Goal: Navigation & Orientation: Go to known website

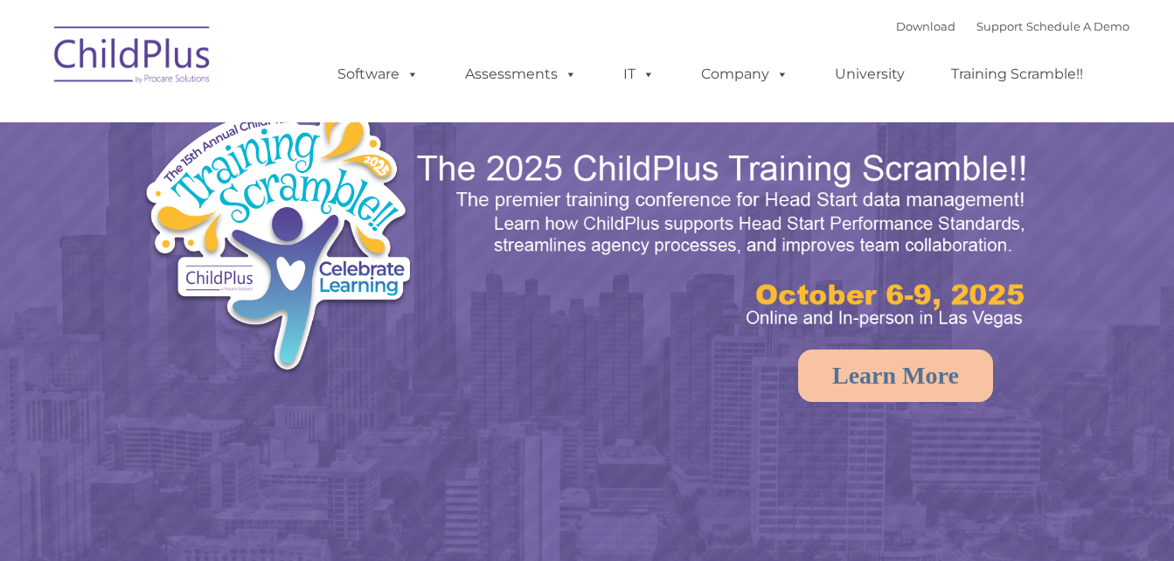
select select "MEDIUM"
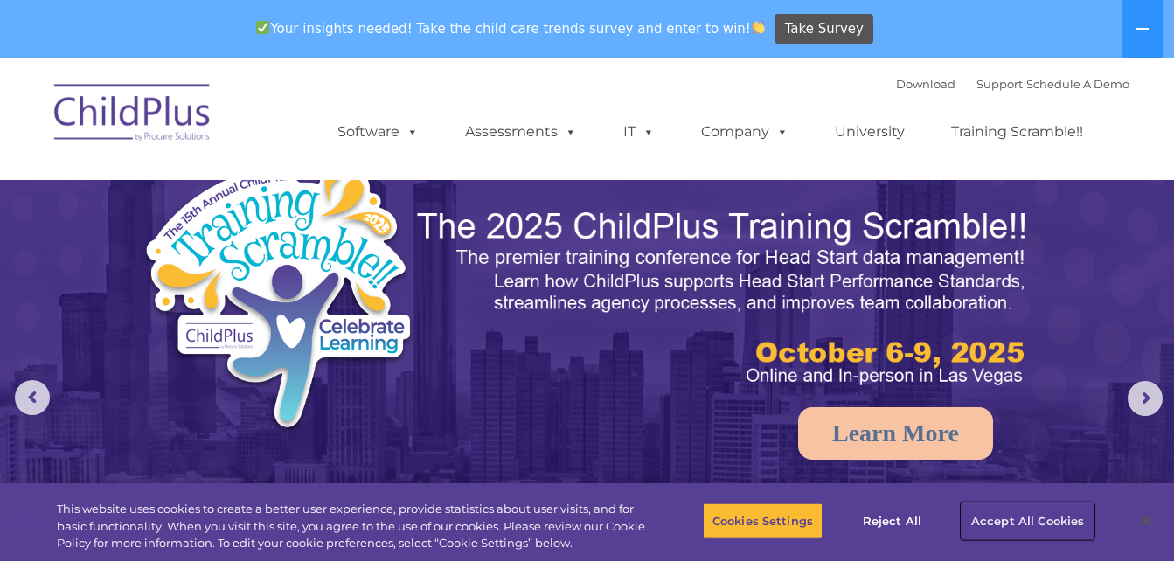
click at [1014, 519] on button "Accept All Cookies" at bounding box center [1028, 521] width 132 height 37
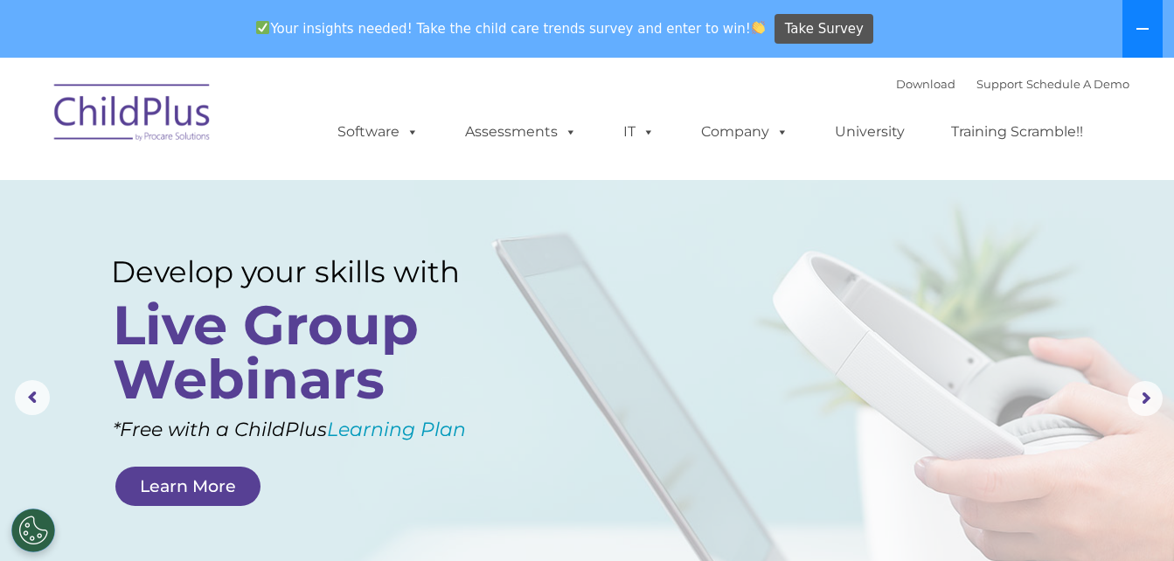
click at [1139, 25] on icon at bounding box center [1143, 29] width 14 height 14
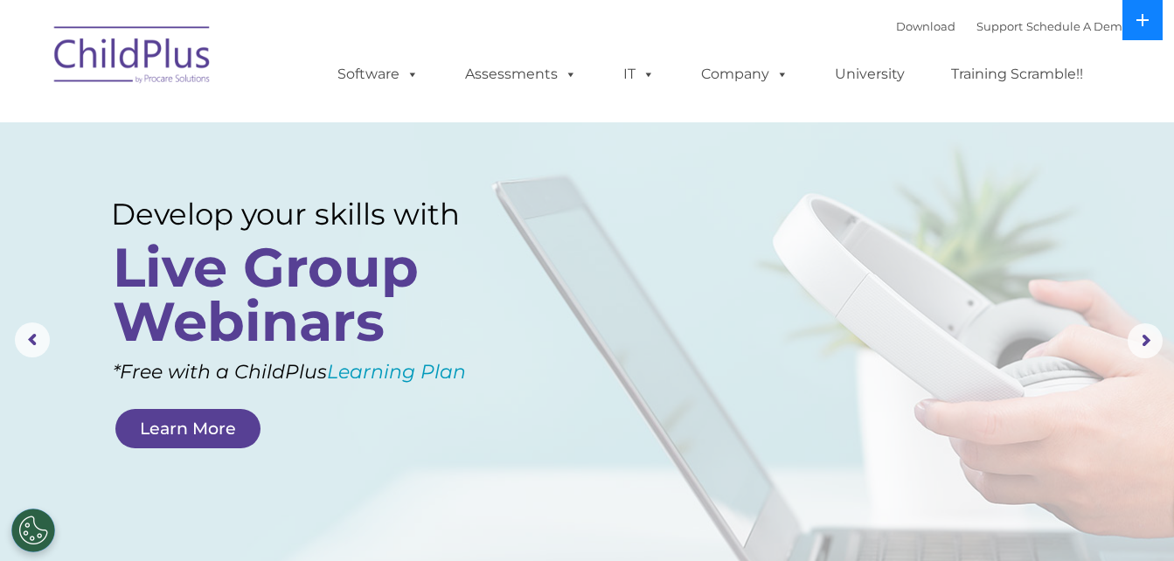
click at [1143, 22] on icon at bounding box center [1143, 20] width 12 height 12
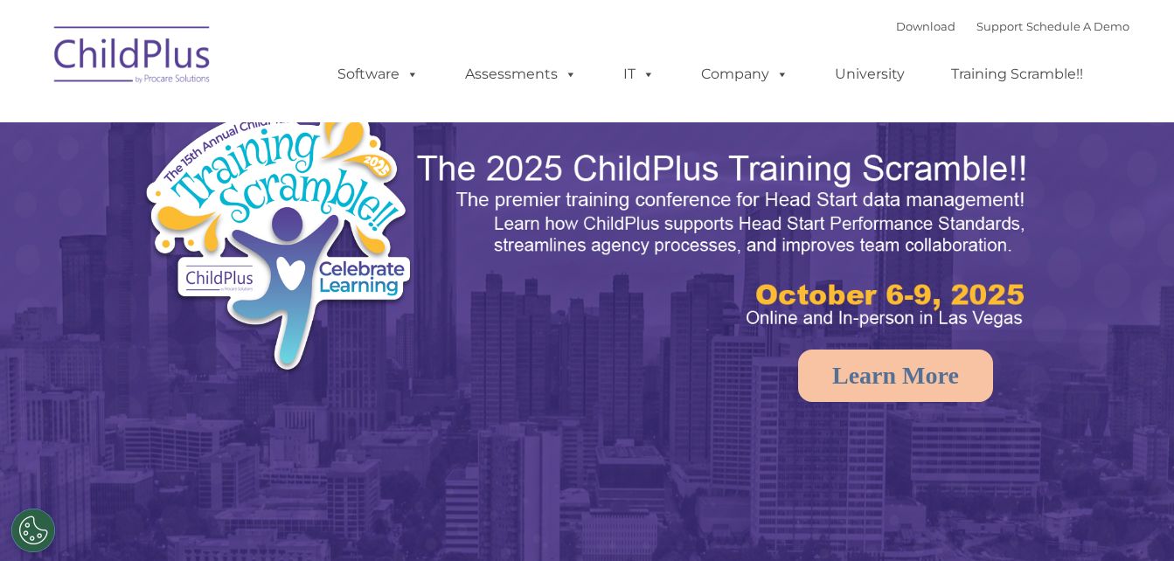
select select "MEDIUM"
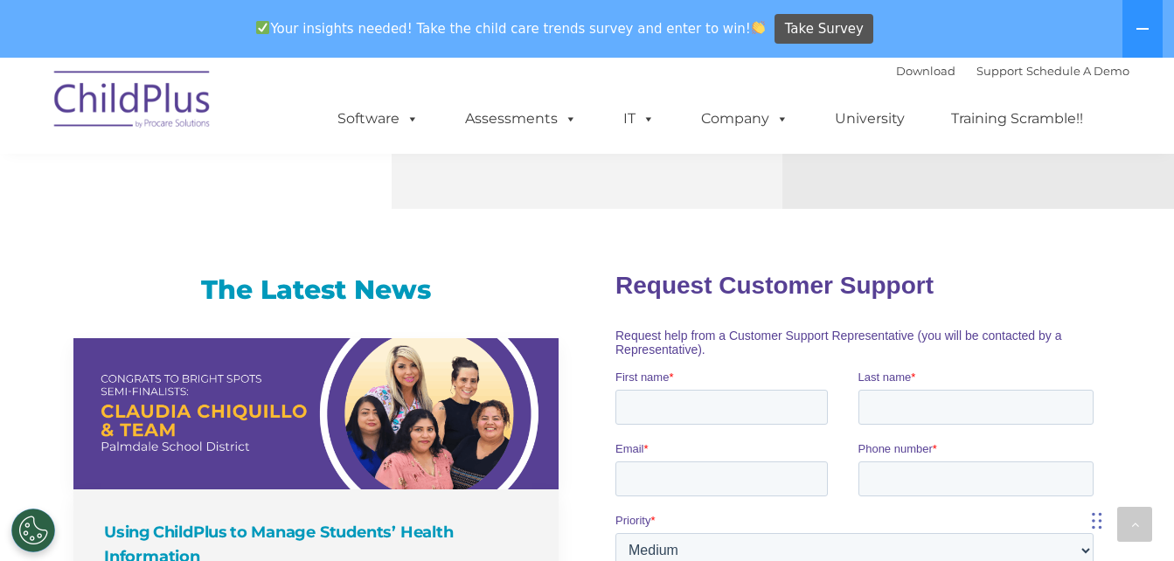
scroll to position [814, 0]
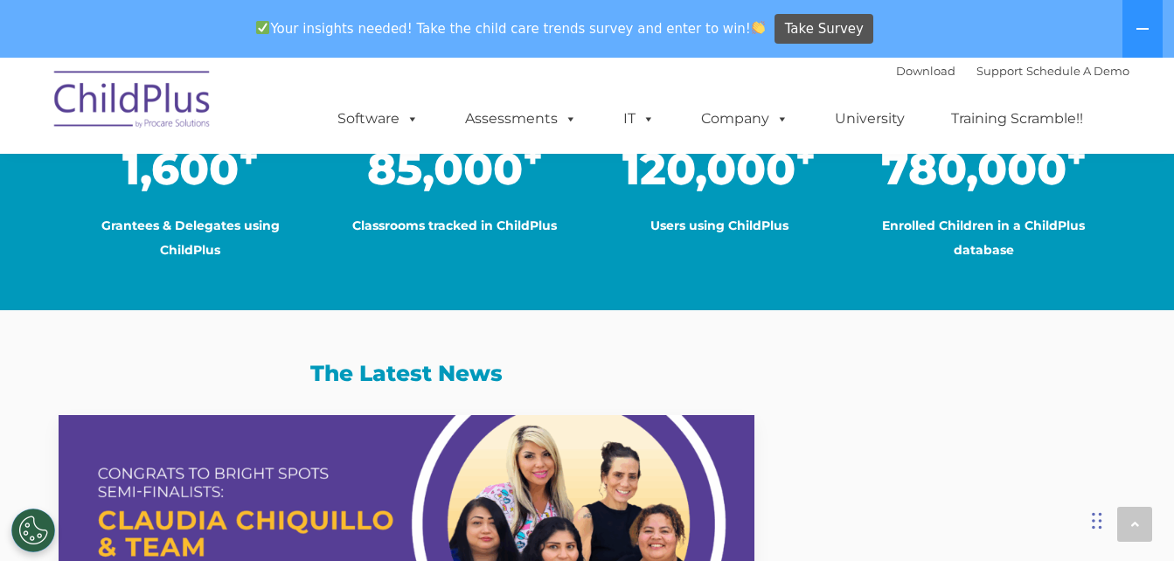
scroll to position [1587, 0]
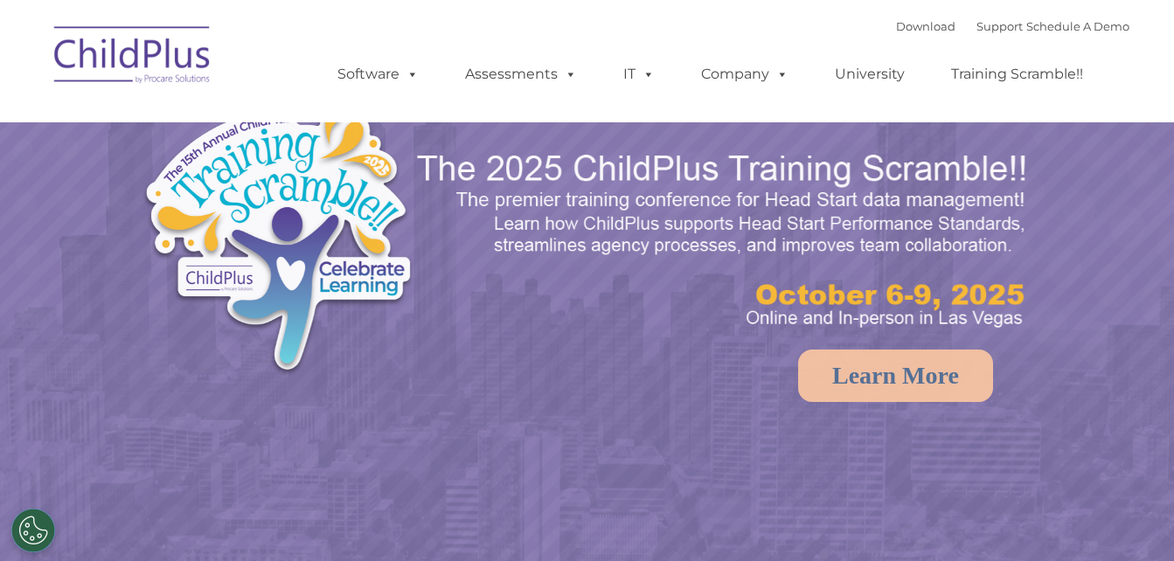
select select "MEDIUM"
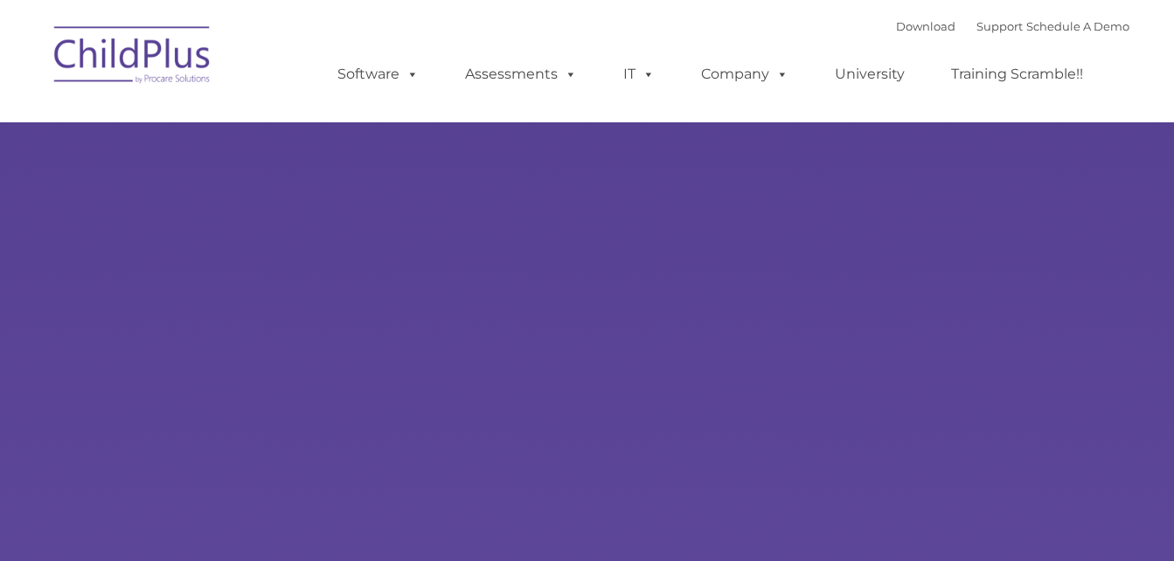
type input ""
select select "MEDIUM"
